Goal: Find specific page/section: Find specific page/section

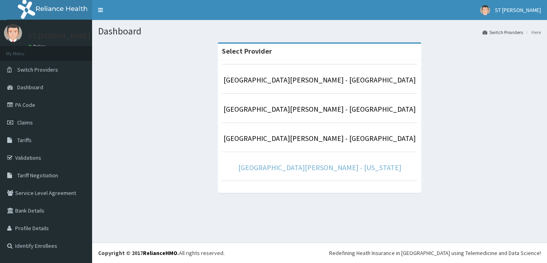
click at [323, 167] on link "[GEOGRAPHIC_DATA][PERSON_NAME] - [US_STATE]" at bounding box center [319, 167] width 163 height 9
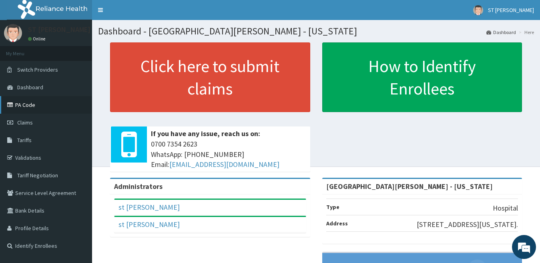
click at [32, 111] on link "PA Code" at bounding box center [46, 105] width 92 height 18
